Goal: Check status: Check status

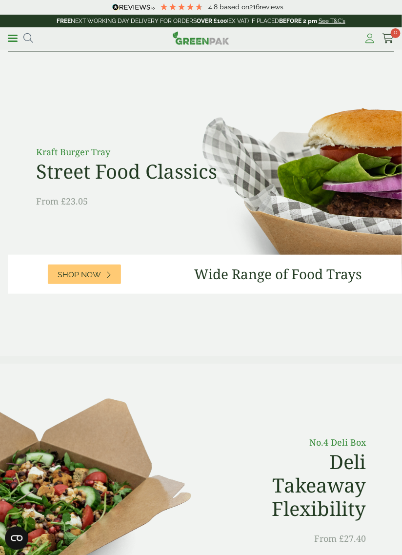
click at [370, 38] on icon at bounding box center [370, 39] width 12 height 10
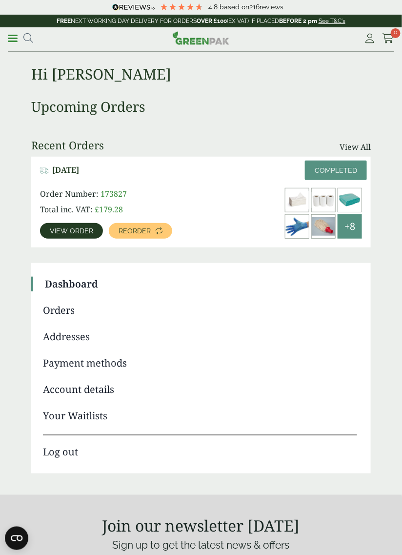
click at [73, 227] on span "View order" at bounding box center [71, 230] width 43 height 7
